Goal: Information Seeking & Learning: Stay updated

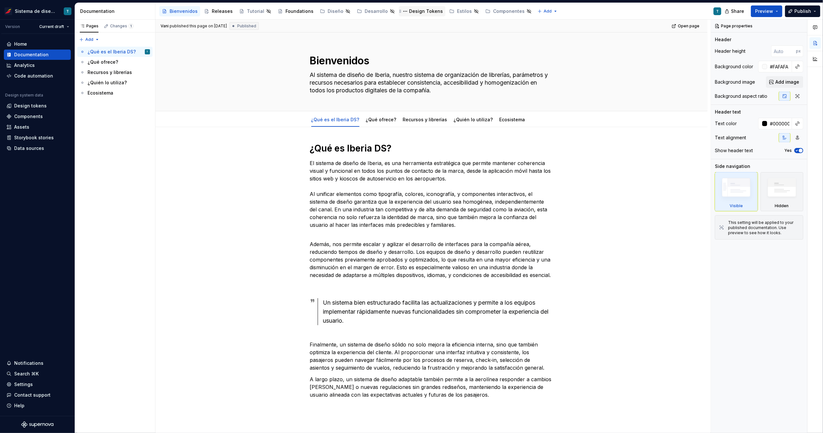
click at [414, 13] on div "Design Tokens" at bounding box center [426, 11] width 34 height 6
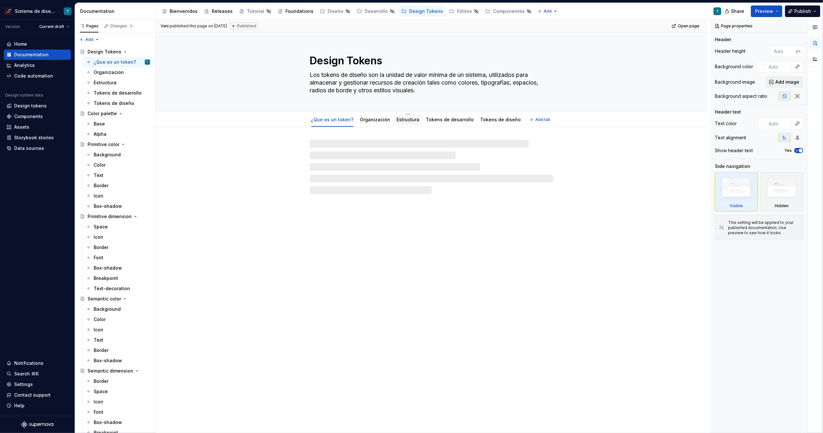
click at [397, 120] on link "Estructura" at bounding box center [408, 119] width 23 height 5
type textarea "*"
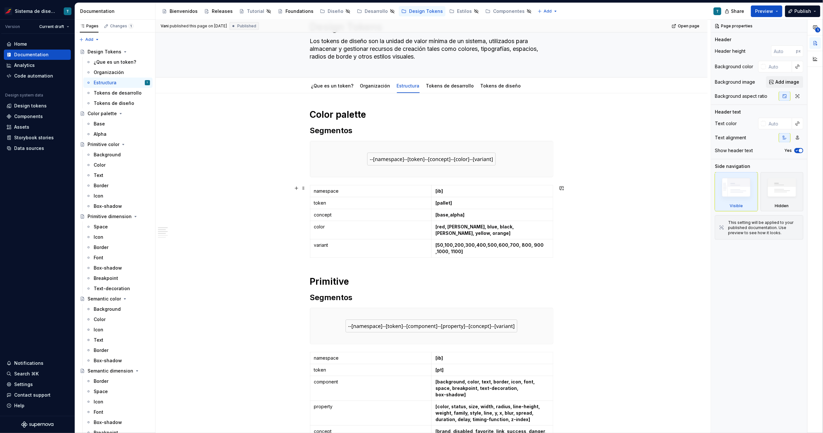
scroll to position [28, 0]
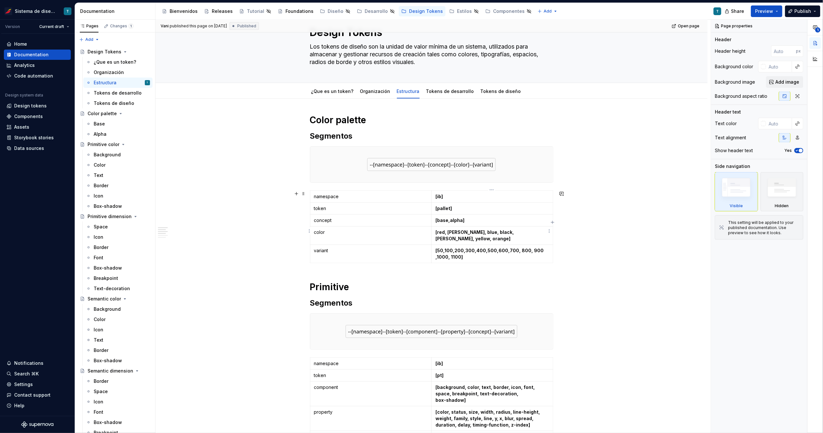
drag, startPoint x: 545, startPoint y: 232, endPoint x: 556, endPoint y: 238, distance: 12.8
click at [515, 232] on strong "[red, [PERSON_NAME], blue, black, [PERSON_NAME], yellow, orange]" at bounding box center [474, 235] width 79 height 12
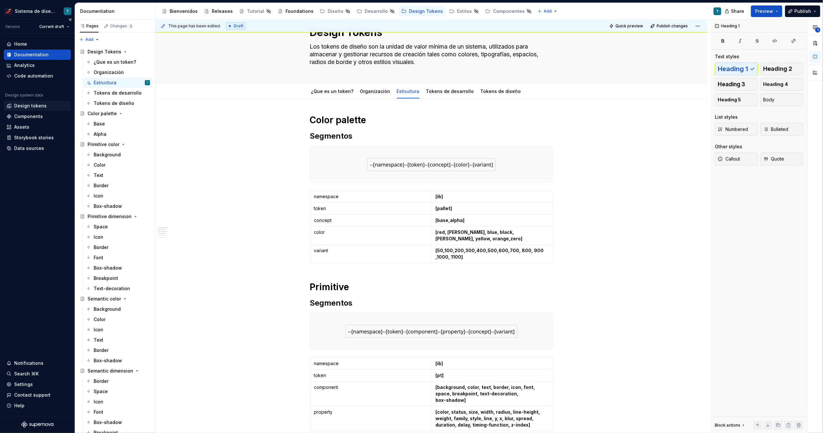
click at [26, 106] on div "Design tokens" at bounding box center [30, 106] width 33 height 6
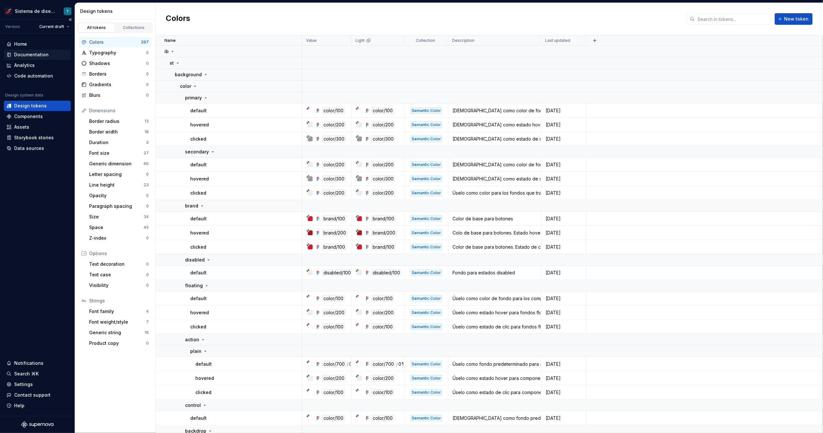
click at [37, 56] on div "Documentation" at bounding box center [31, 54] width 34 height 6
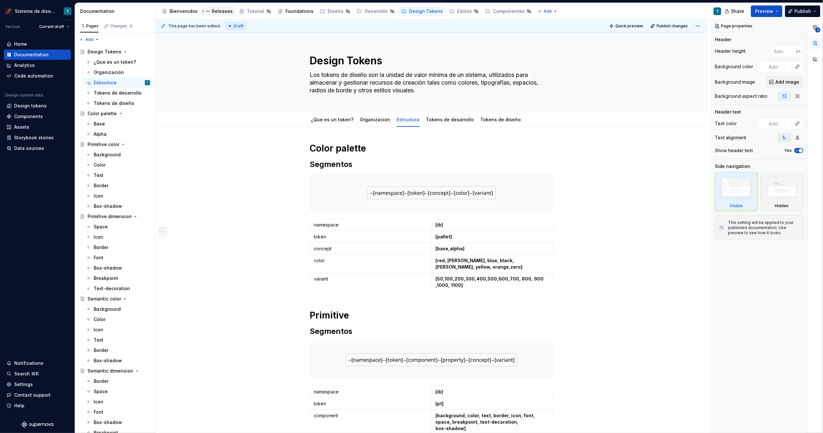
click at [217, 11] on div "Releases" at bounding box center [222, 11] width 21 height 6
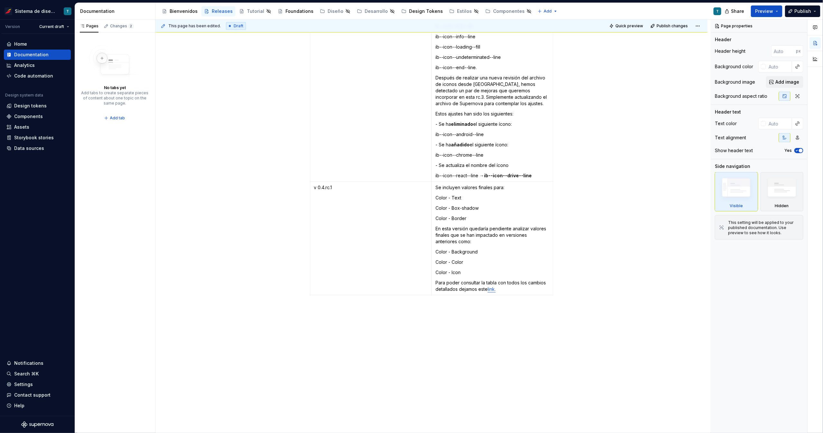
scroll to position [2142, 0]
type textarea "*"
click at [405, 261] on td "v 0.4.rc.1" at bounding box center [370, 237] width 121 height 114
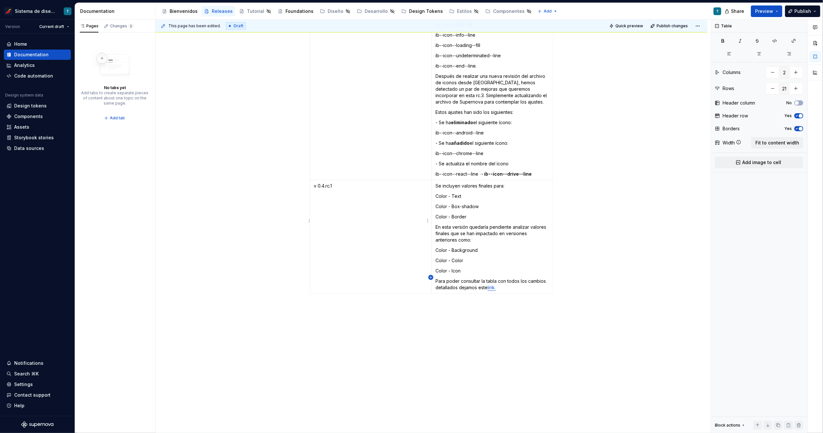
click at [431, 278] on icon "button" at bounding box center [430, 277] width 3 height 3
type input "22"
click at [330, 183] on p "v 0.4.rc.1" at bounding box center [370, 186] width 113 height 6
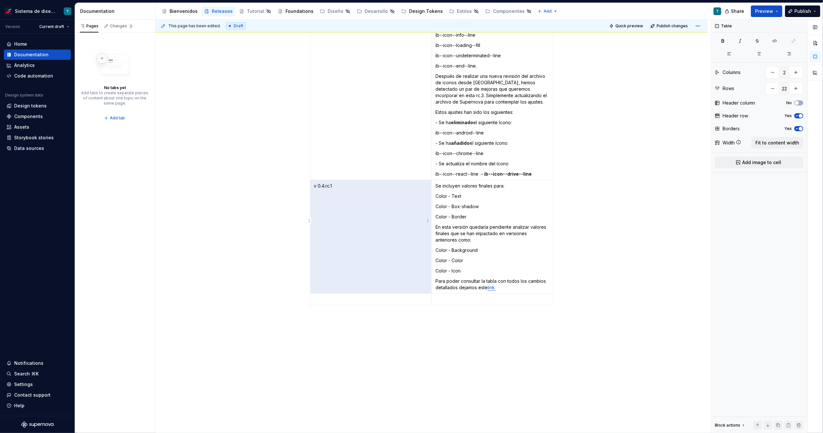
click at [330, 183] on p "v 0.4.rc.1" at bounding box center [370, 186] width 113 height 6
click at [350, 296] on p at bounding box center [370, 299] width 113 height 6
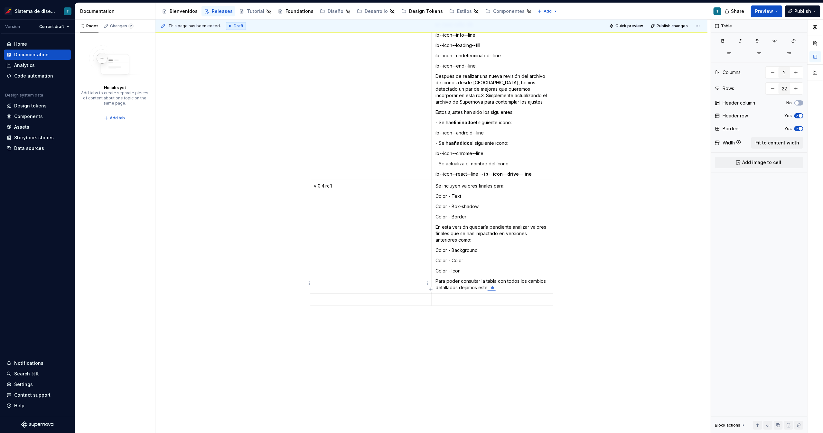
paste div
click at [444, 296] on p at bounding box center [492, 299] width 114 height 6
click at [436, 296] on p "Se incluye la descripción para el token de palette color alpha zero. Se incluye…" at bounding box center [492, 318] width 114 height 45
click at [471, 296] on p "- Se incluye la descripción para el token de palette color alpha [DOMAIN_NAME] …" at bounding box center [492, 318] width 114 height 45
click at [500, 313] on p "- Se incluye el segmento “zero” dentro de la documentación de [DOMAIN_NAME] aju…" at bounding box center [492, 329] width 114 height 32
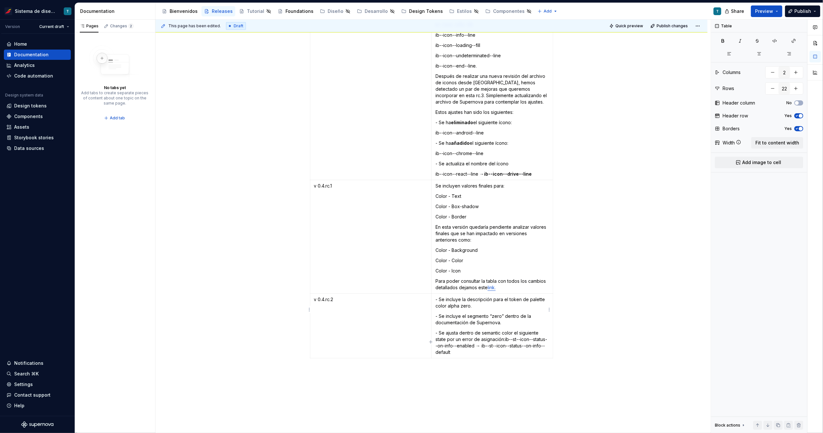
click at [504, 330] on p "- Se ajusta dentro de semantic color el siguiente state por un error de asignac…" at bounding box center [492, 343] width 114 height 26
click at [519, 347] on p "ib--st--icon--status--on-info--enabled → ib--st--icon--status--on-info--default" at bounding box center [492, 353] width 114 height 13
drag, startPoint x: 507, startPoint y: 341, endPoint x: 544, endPoint y: 341, distance: 37.3
click at [544, 347] on p "ib--st--icon--status--on-info--enabled → ib--st--icon--status--on-info--default" at bounding box center [492, 353] width 114 height 13
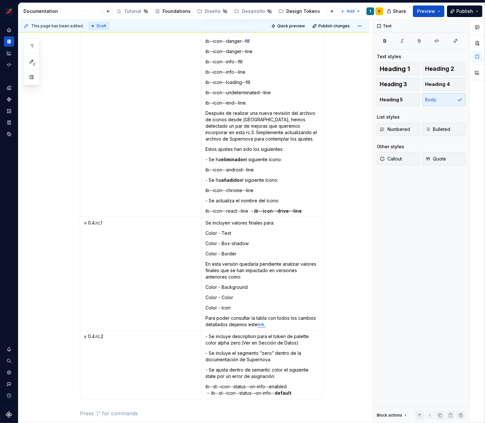
scroll to position [2115, 0]
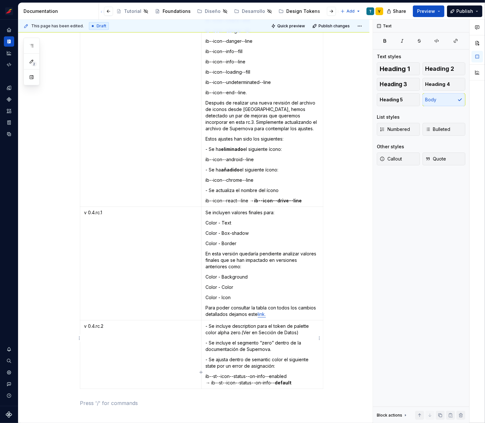
click at [266, 340] on p "- Se incluye el segmento “zero” dentro de la documentación de Supernova." at bounding box center [262, 346] width 114 height 13
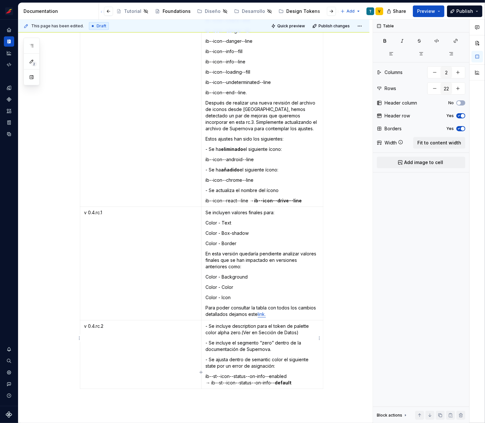
click at [270, 340] on p "- Se incluye el segmento “zero” dentro de la documentación de Supernova." at bounding box center [262, 346] width 114 height 13
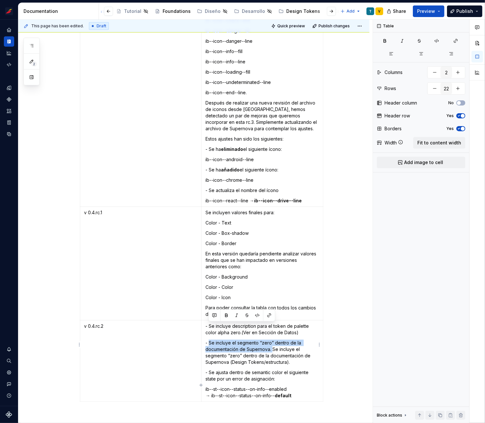
drag, startPoint x: 246, startPoint y: 330, endPoint x: 209, endPoint y: 325, distance: 37.6
click at [209, 340] on p "- Se incluye el segmento “zero” dentro de la documentación de Supernova. Se inc…" at bounding box center [262, 353] width 114 height 26
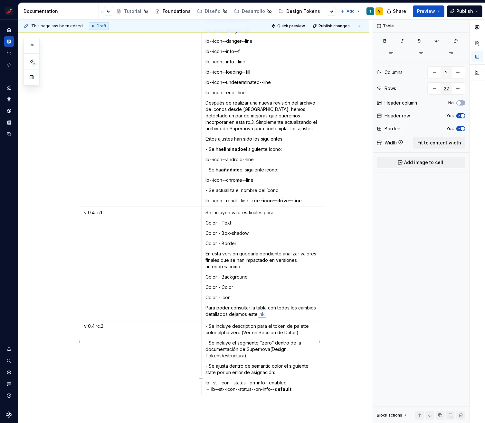
click at [268, 340] on p "- Se incluye el segmento “zero” dentro de la documentación de Supernova (Design…" at bounding box center [262, 349] width 114 height 19
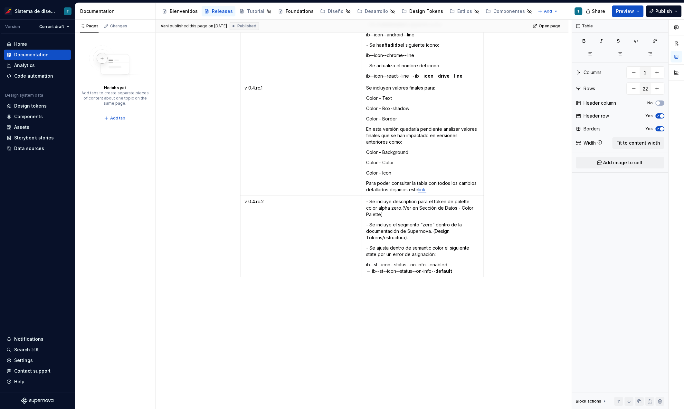
scroll to position [2235, 0]
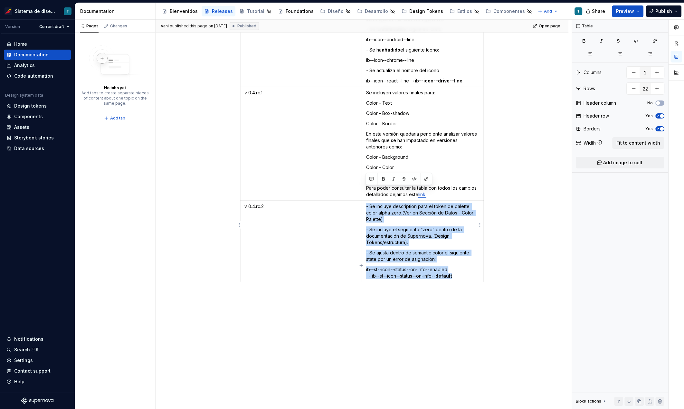
drag, startPoint x: 460, startPoint y: 258, endPoint x: 365, endPoint y: 191, distance: 116.6
click at [365, 201] on td "- Se incluye description para el token de palette color alpha zero.(Ver en Secc…" at bounding box center [423, 241] width 122 height 81
copy td "- Se incluye description para el token de palette color alpha zero.(Ver en Secc…"
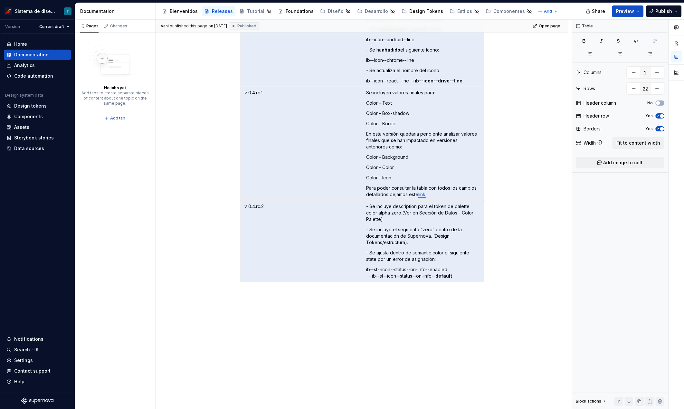
type textarea "*"
